Goal: Find specific page/section: Find specific page/section

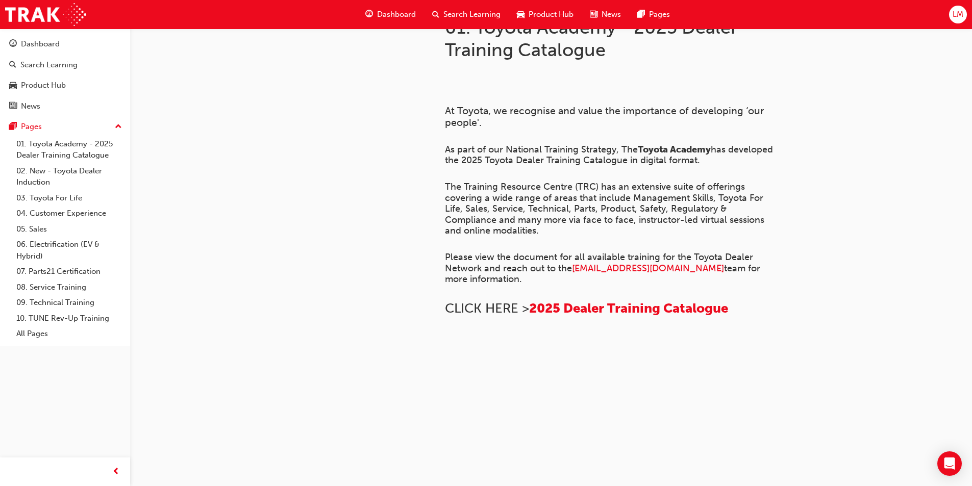
scroll to position [370, 0]
click at [42, 213] on link "04. Customer Experience" at bounding box center [69, 214] width 114 height 16
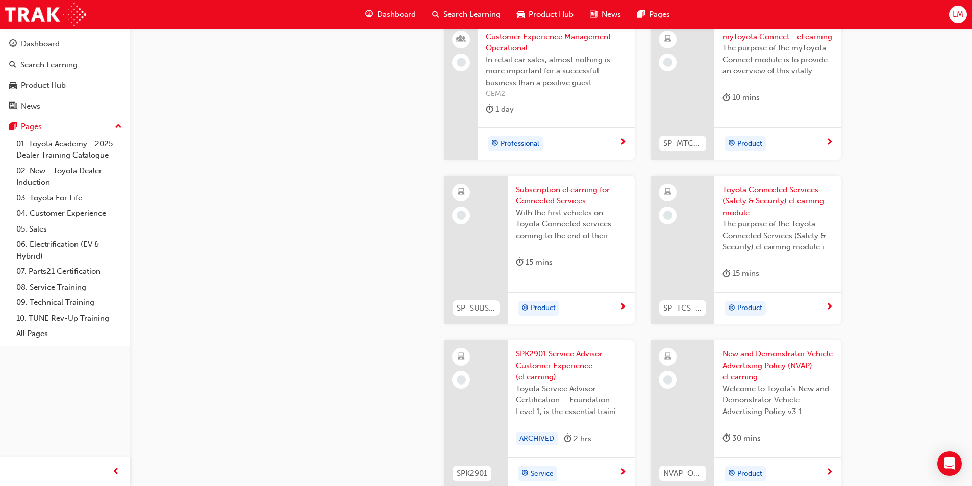
scroll to position [1581, 0]
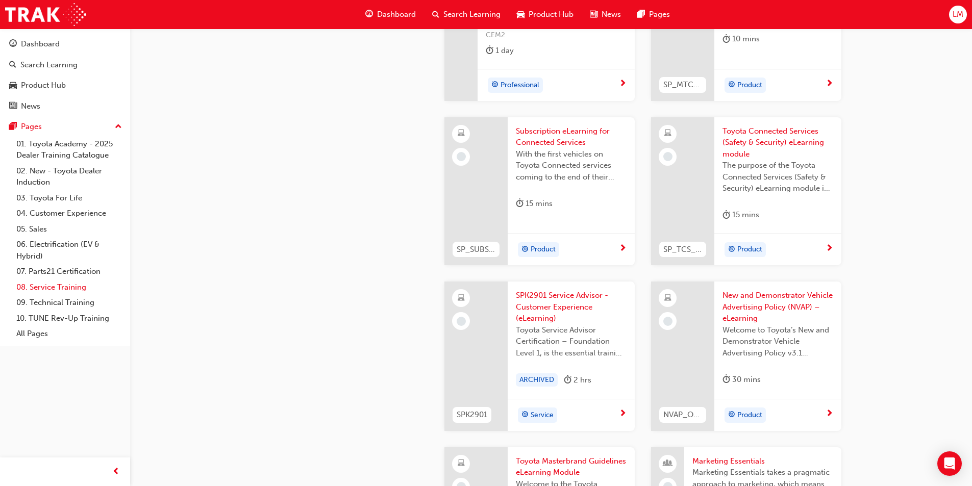
click at [54, 285] on link "08. Service Training" at bounding box center [69, 287] width 114 height 16
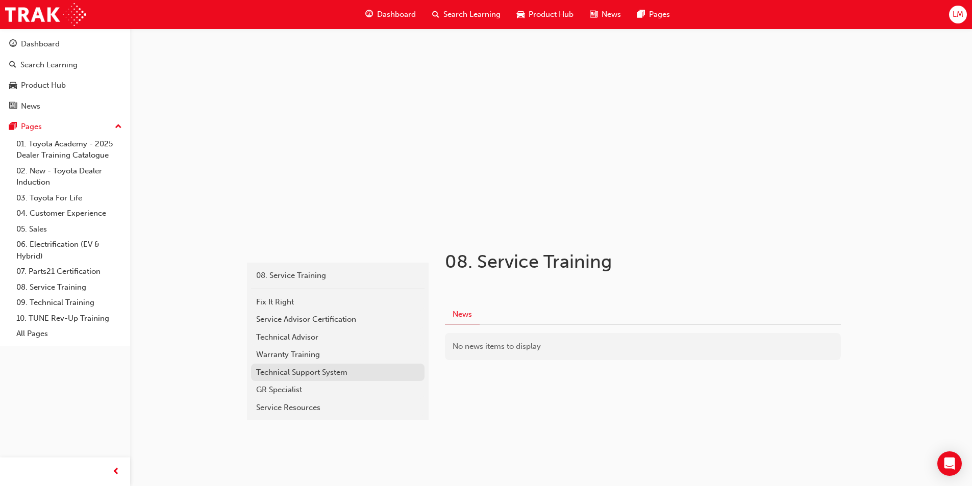
scroll to position [3, 0]
click at [277, 300] on div "Fix It Right" at bounding box center [337, 302] width 163 height 12
